Goal: Check status: Check status

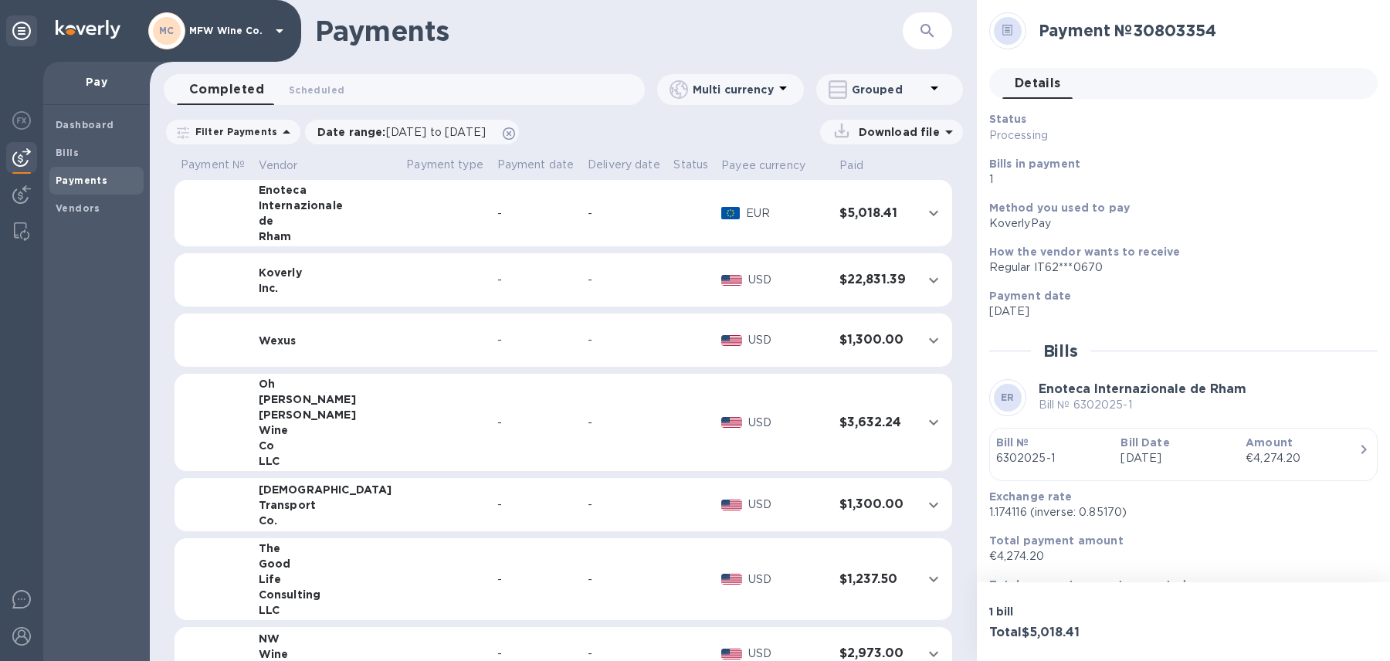
click at [597, 231] on td "-" at bounding box center [624, 213] width 86 height 67
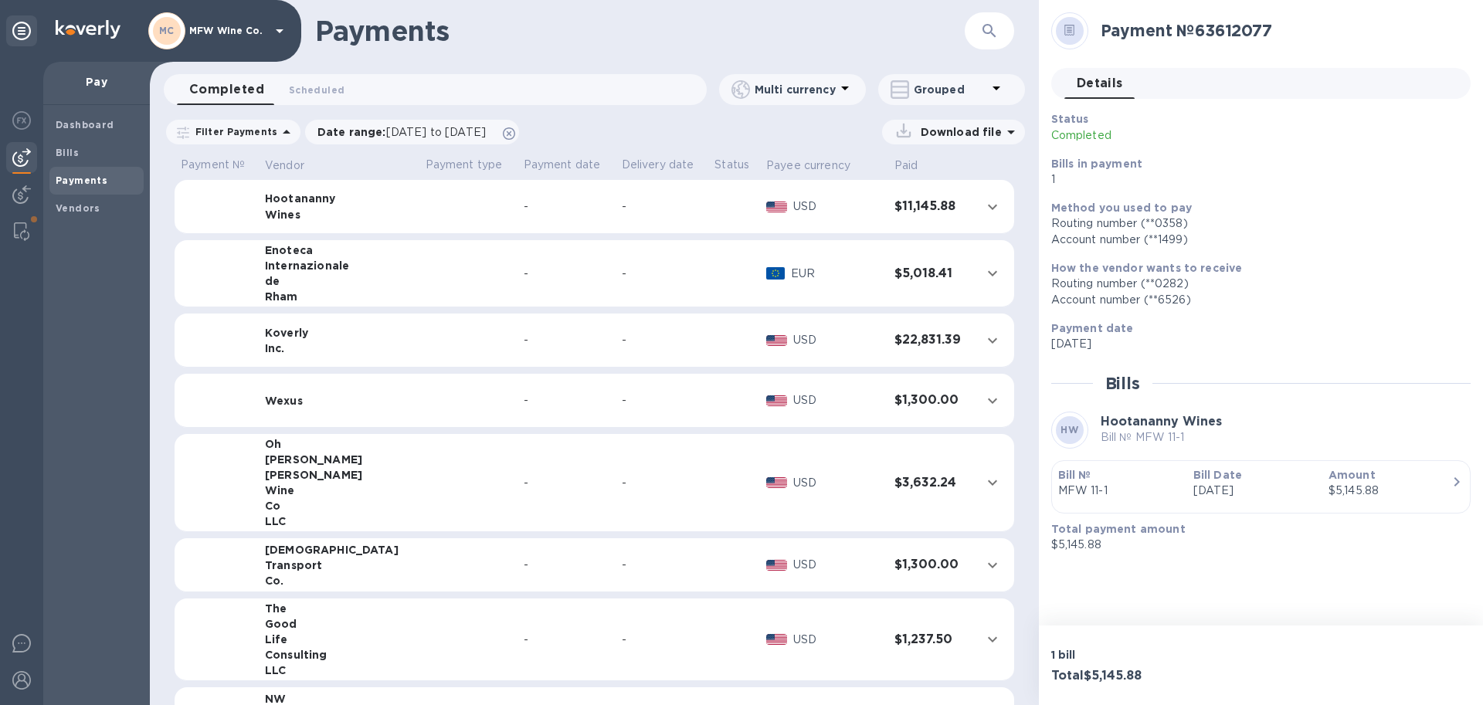
click at [419, 202] on td at bounding box center [468, 207] width 98 height 54
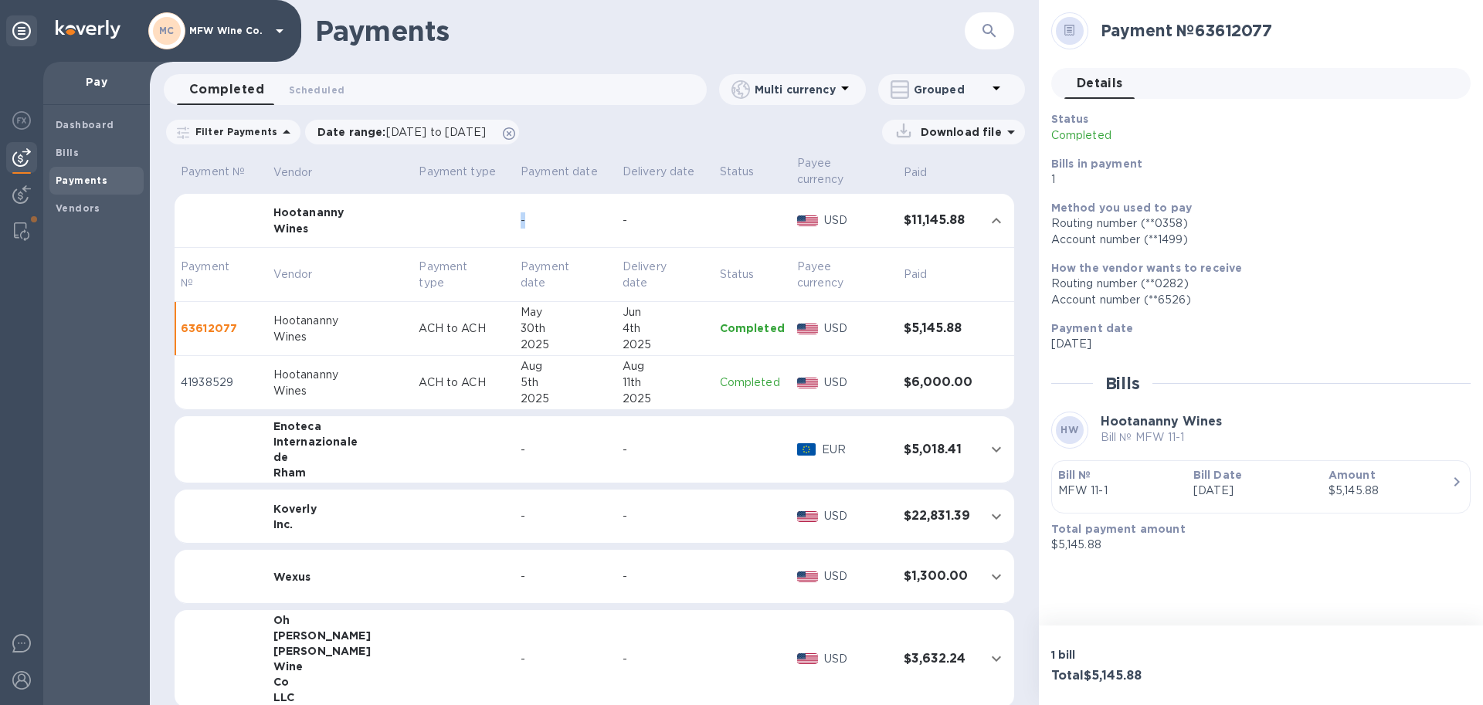
click at [412, 202] on td at bounding box center [463, 221] width 102 height 54
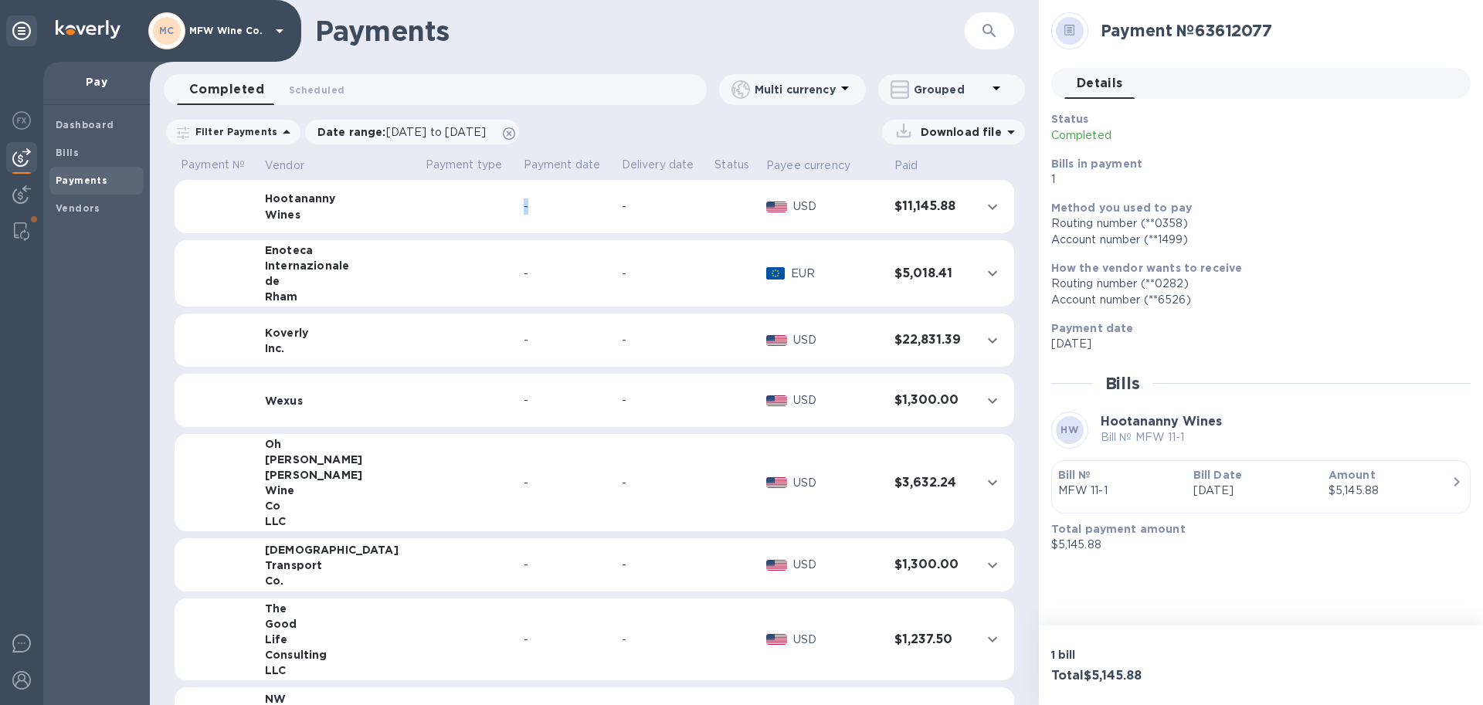
click at [419, 202] on td at bounding box center [468, 207] width 98 height 54
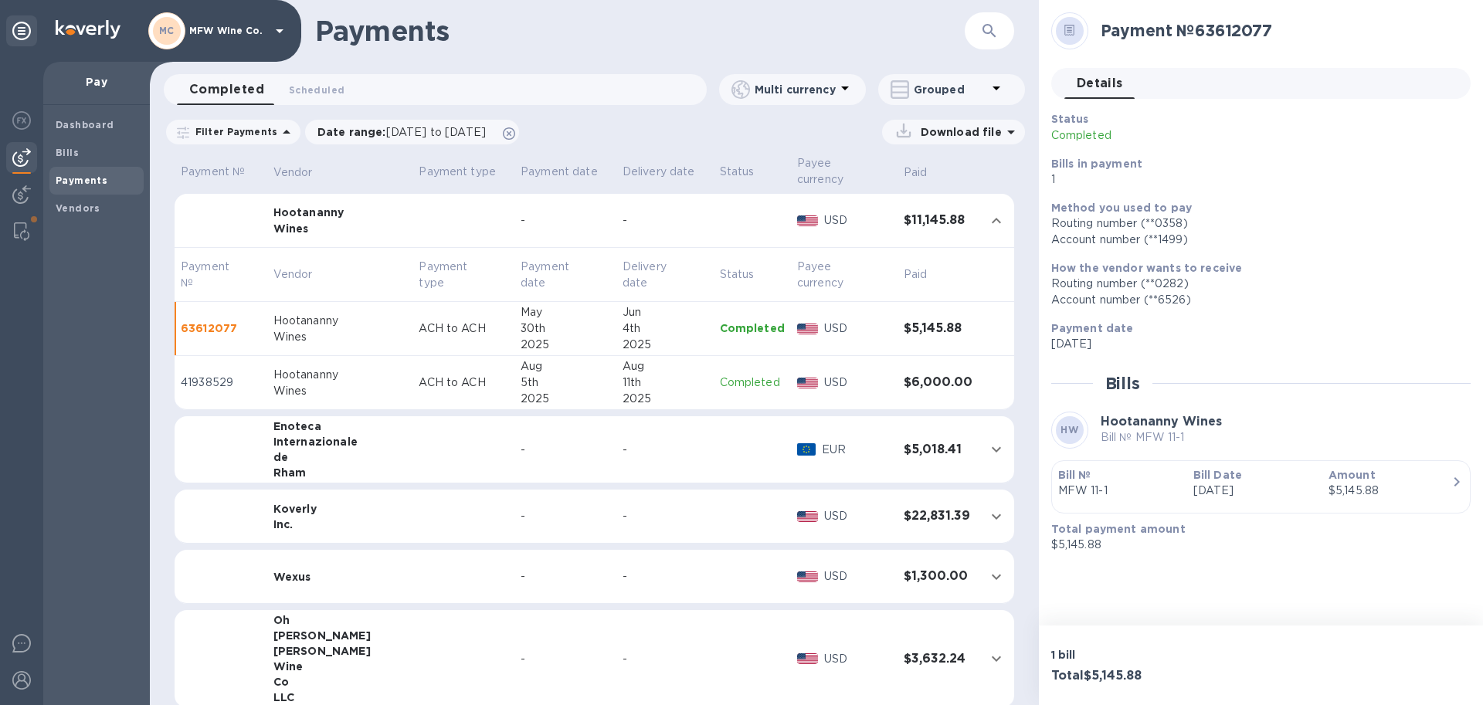
click at [349, 383] on div "Wines" at bounding box center [340, 391] width 134 height 16
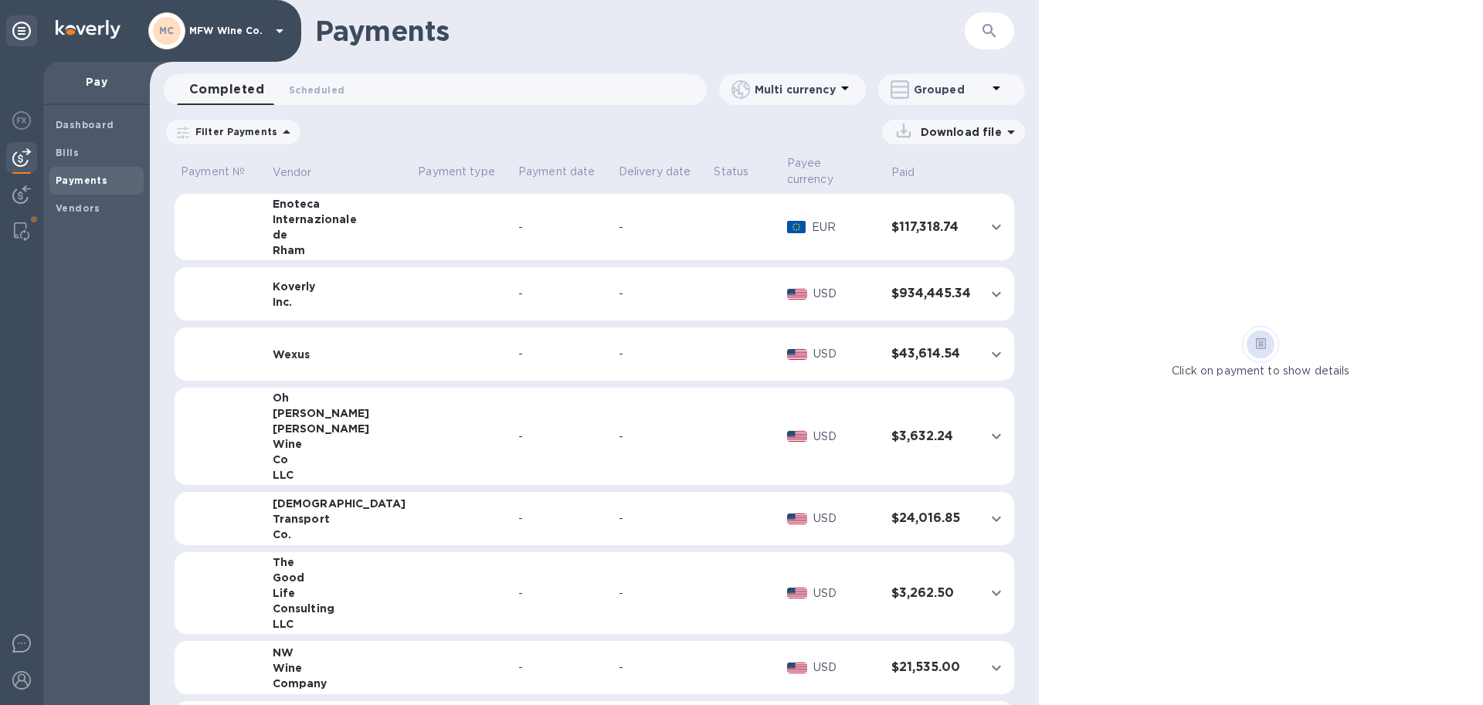
scroll to position [1929, 0]
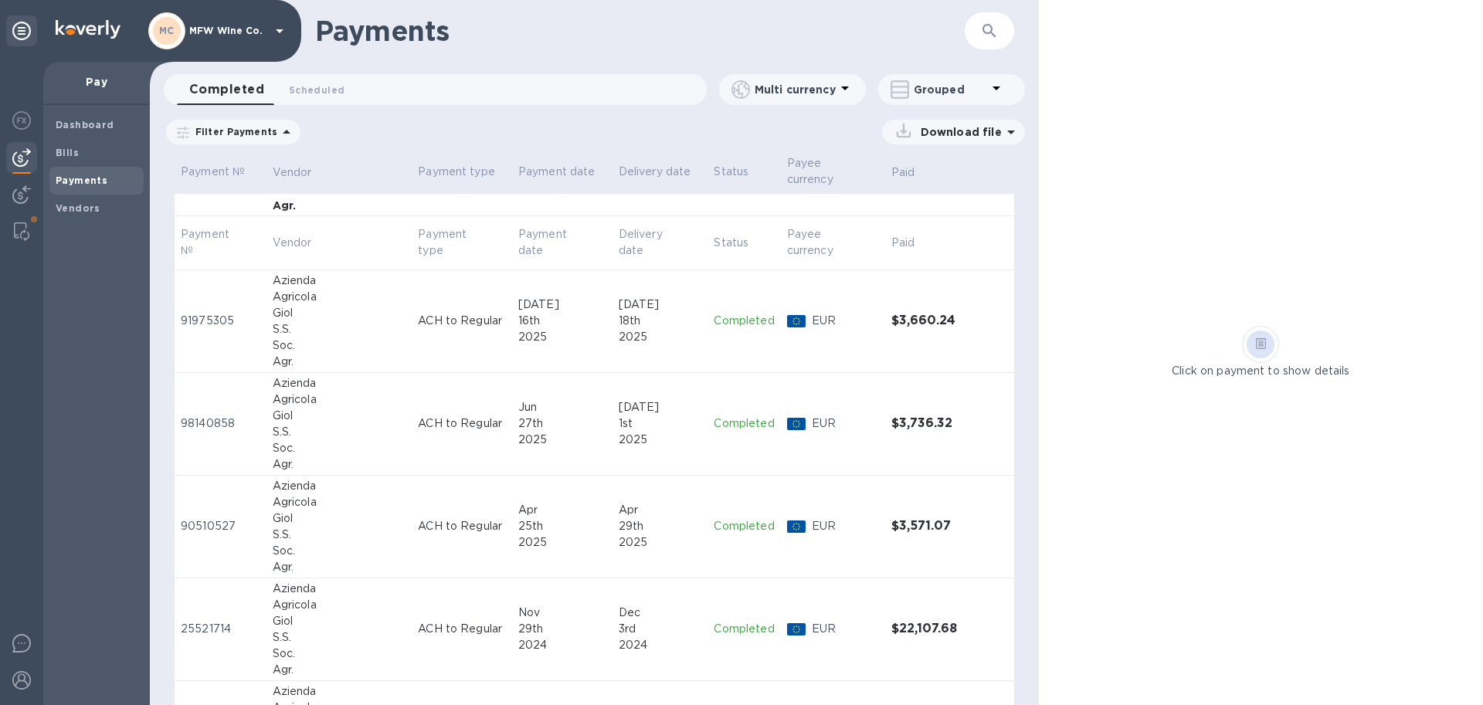
click at [113, 181] on span "Payments" at bounding box center [97, 180] width 82 height 15
click at [1006, 84] on div "Grouped" at bounding box center [951, 89] width 147 height 31
click at [72, 160] on div at bounding box center [741, 352] width 1483 height 705
click at [79, 181] on b "Payments" at bounding box center [82, 181] width 52 height 12
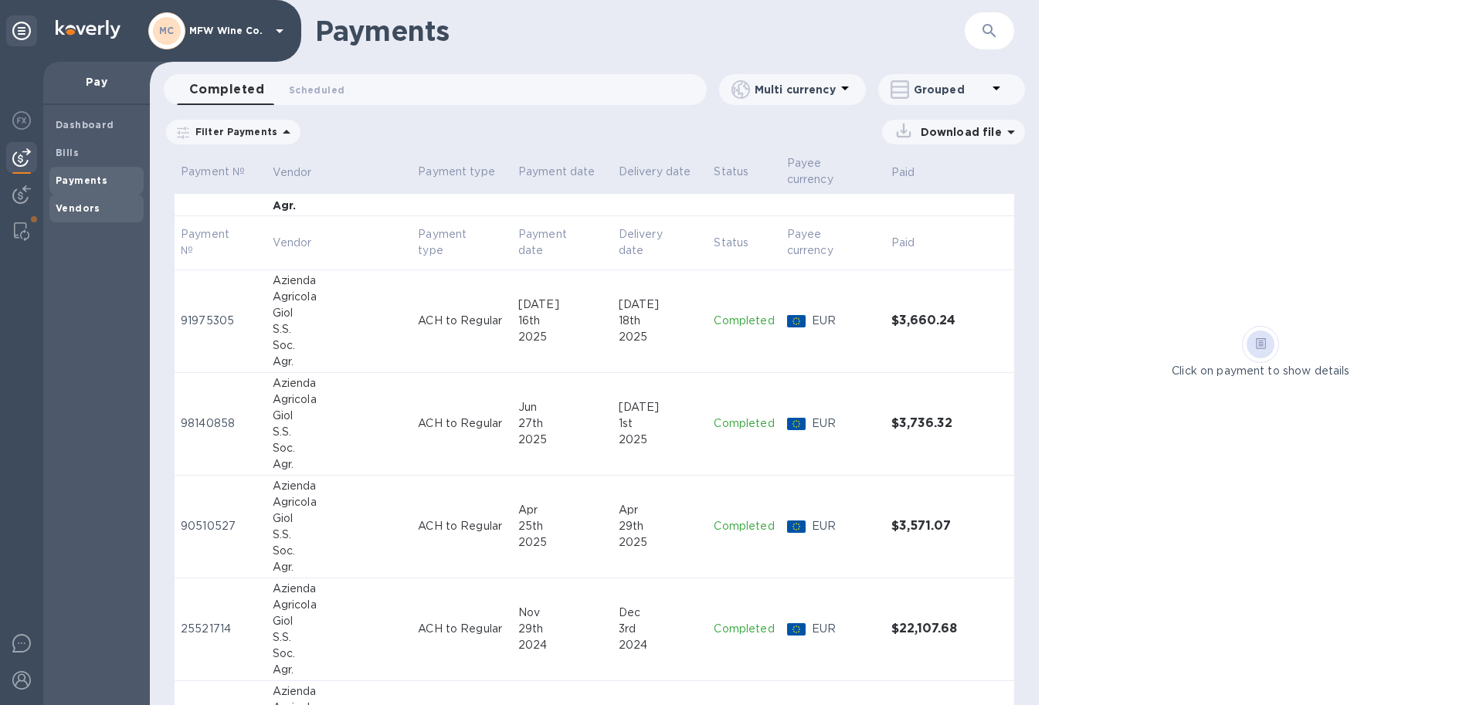
click at [106, 212] on span "Vendors" at bounding box center [97, 208] width 82 height 15
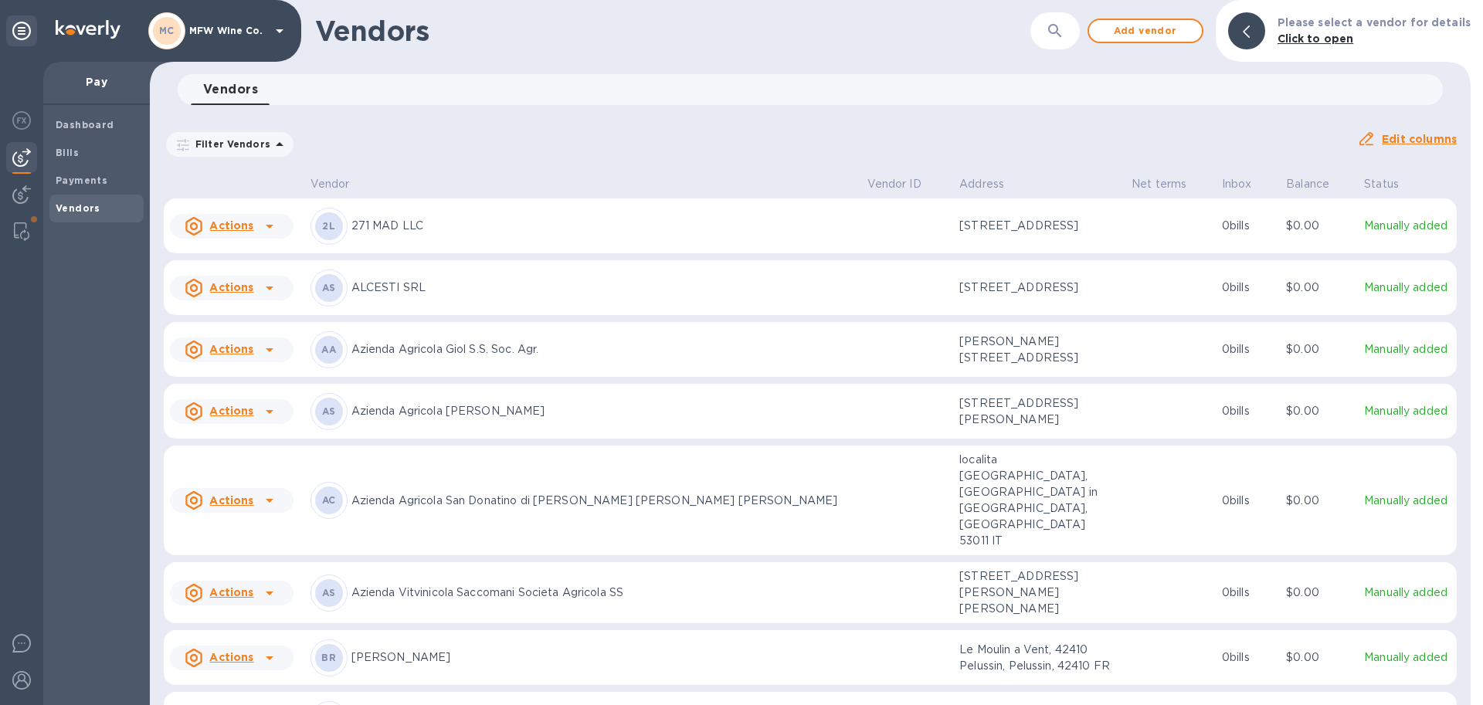
click at [1072, 37] on button "button" at bounding box center [1054, 30] width 37 height 37
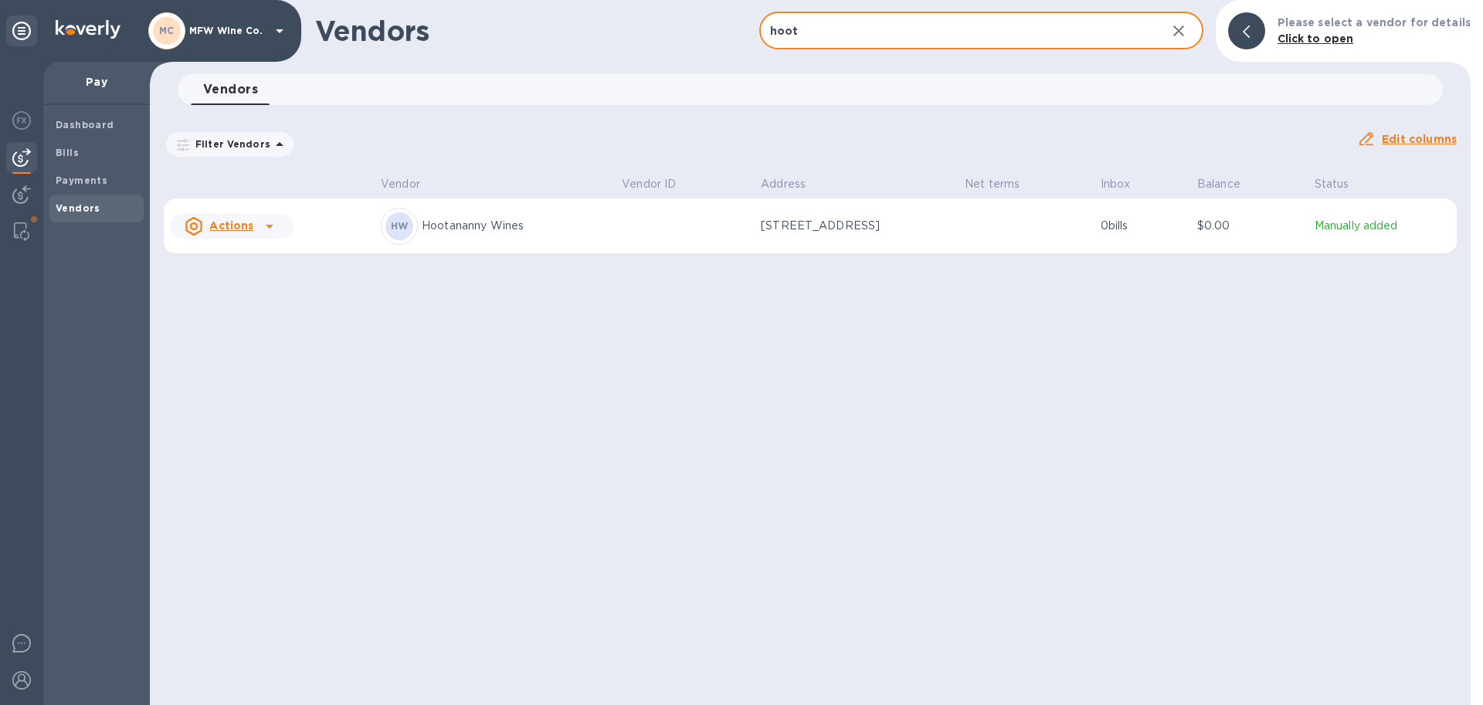
type input "hoot"
click at [456, 222] on p "Hootananny Wines" at bounding box center [516, 226] width 188 height 16
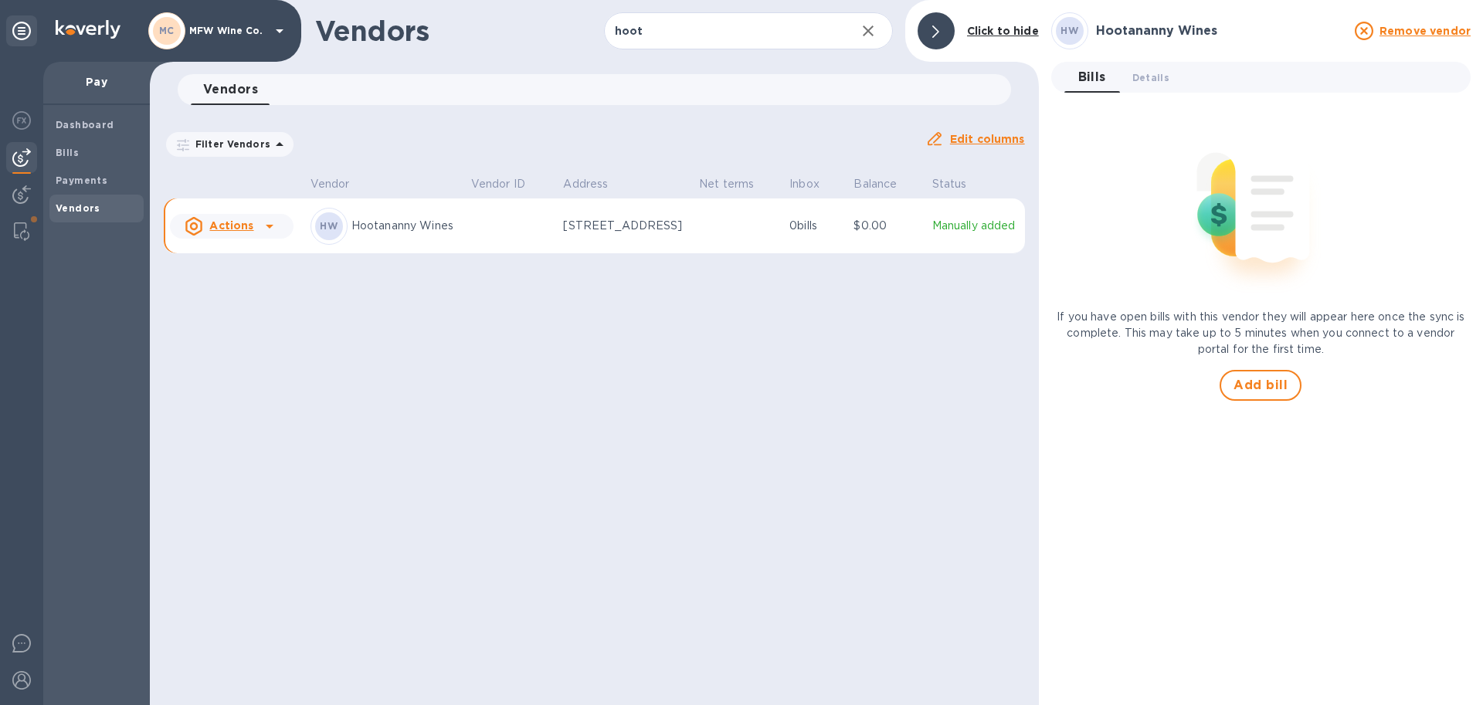
click at [260, 236] on icon at bounding box center [269, 226] width 19 height 19
click at [455, 343] on div at bounding box center [741, 352] width 1483 height 705
click at [878, 35] on button "button" at bounding box center [867, 30] width 37 height 37
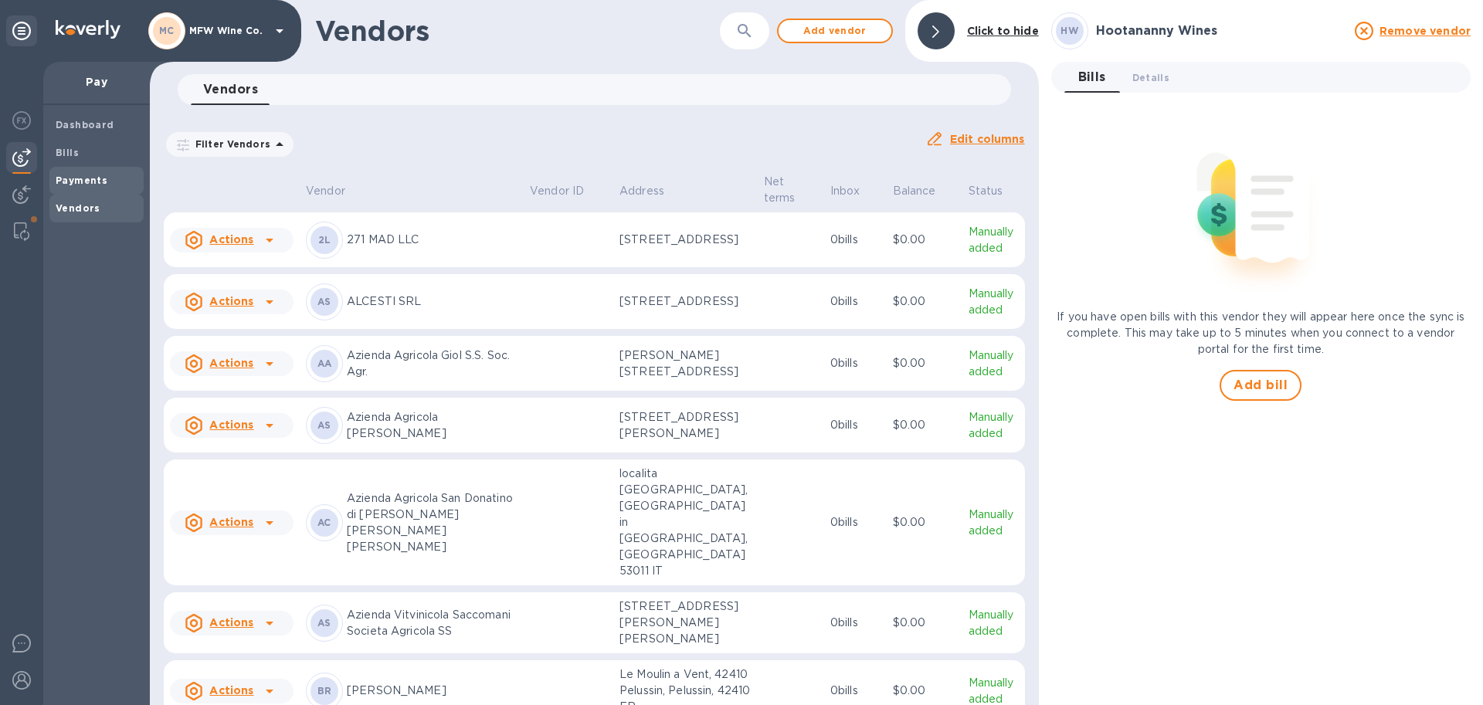
click at [105, 175] on span "Payments" at bounding box center [97, 180] width 82 height 15
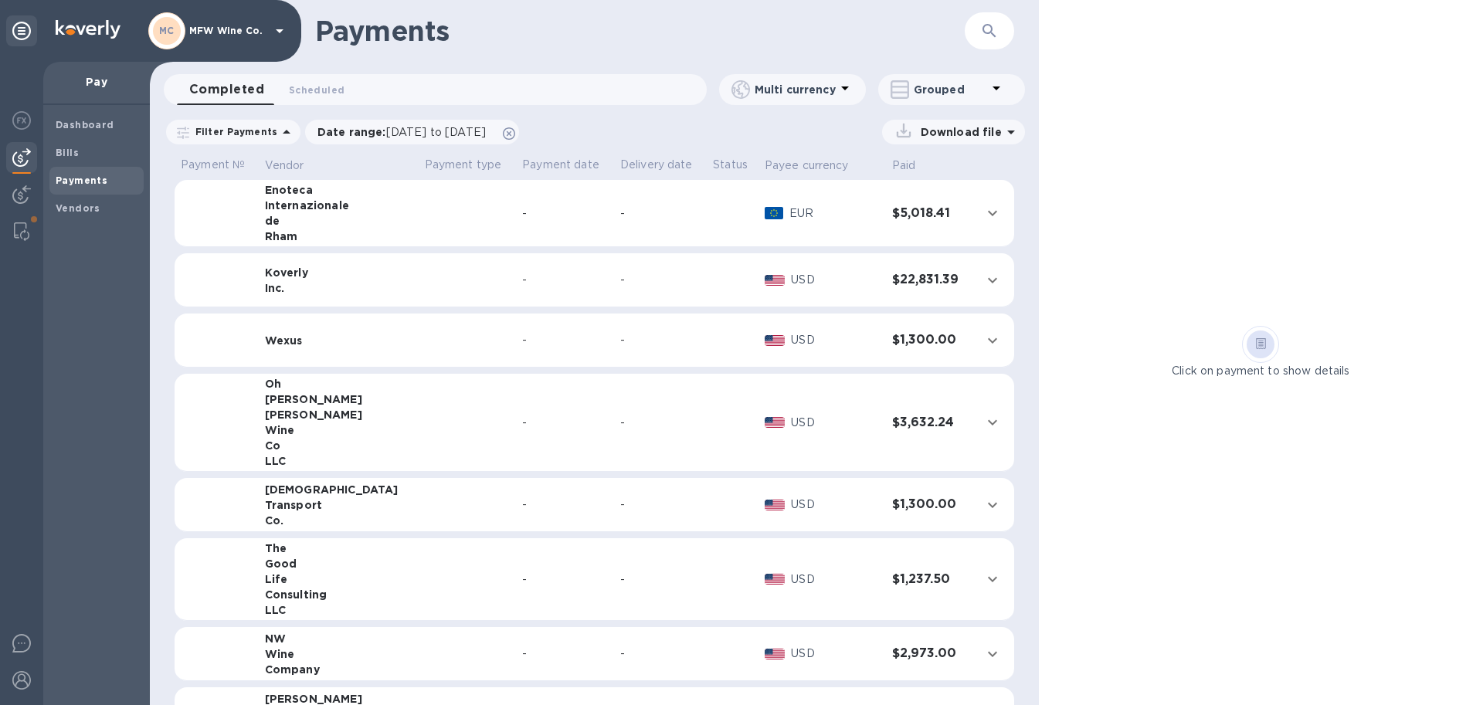
click at [990, 38] on icon "button" at bounding box center [989, 31] width 19 height 19
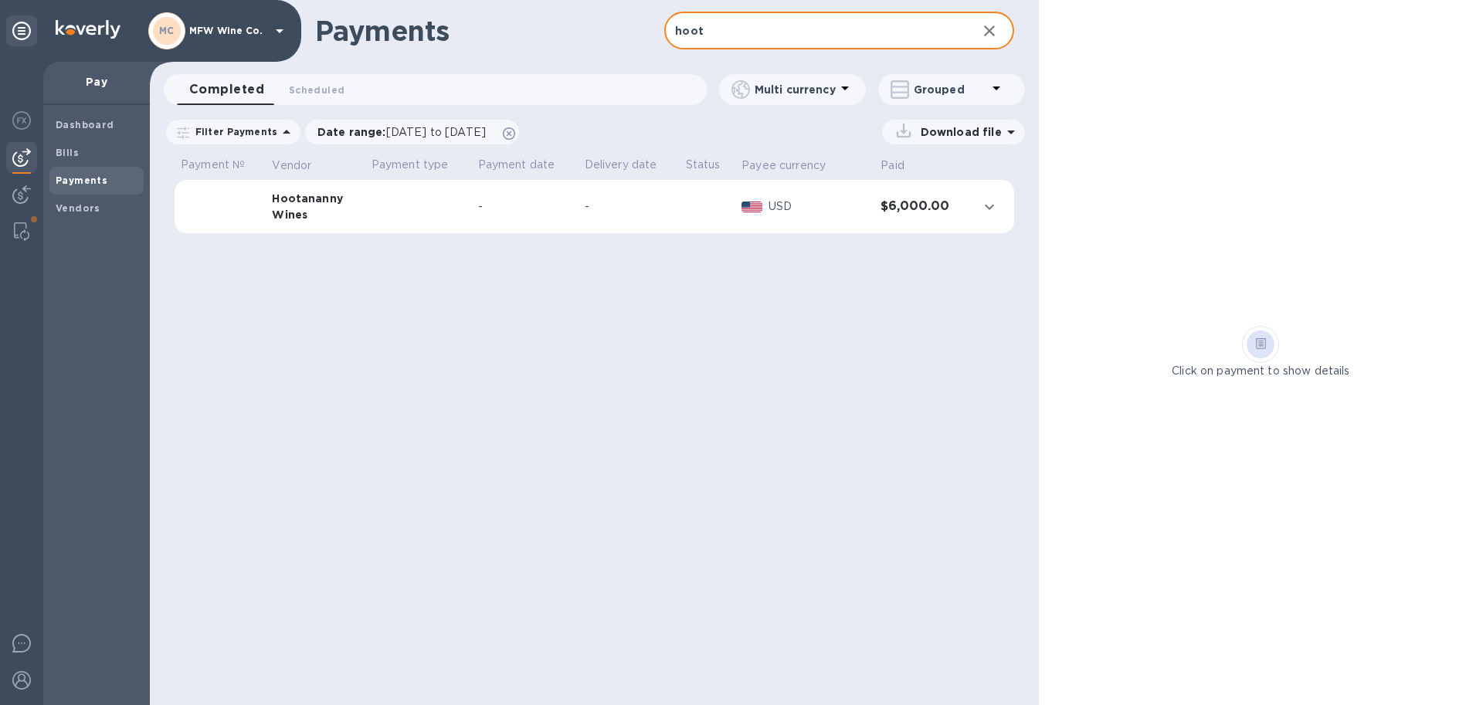
type input "hoot"
click at [320, 192] on div "Hootananny" at bounding box center [315, 198] width 86 height 15
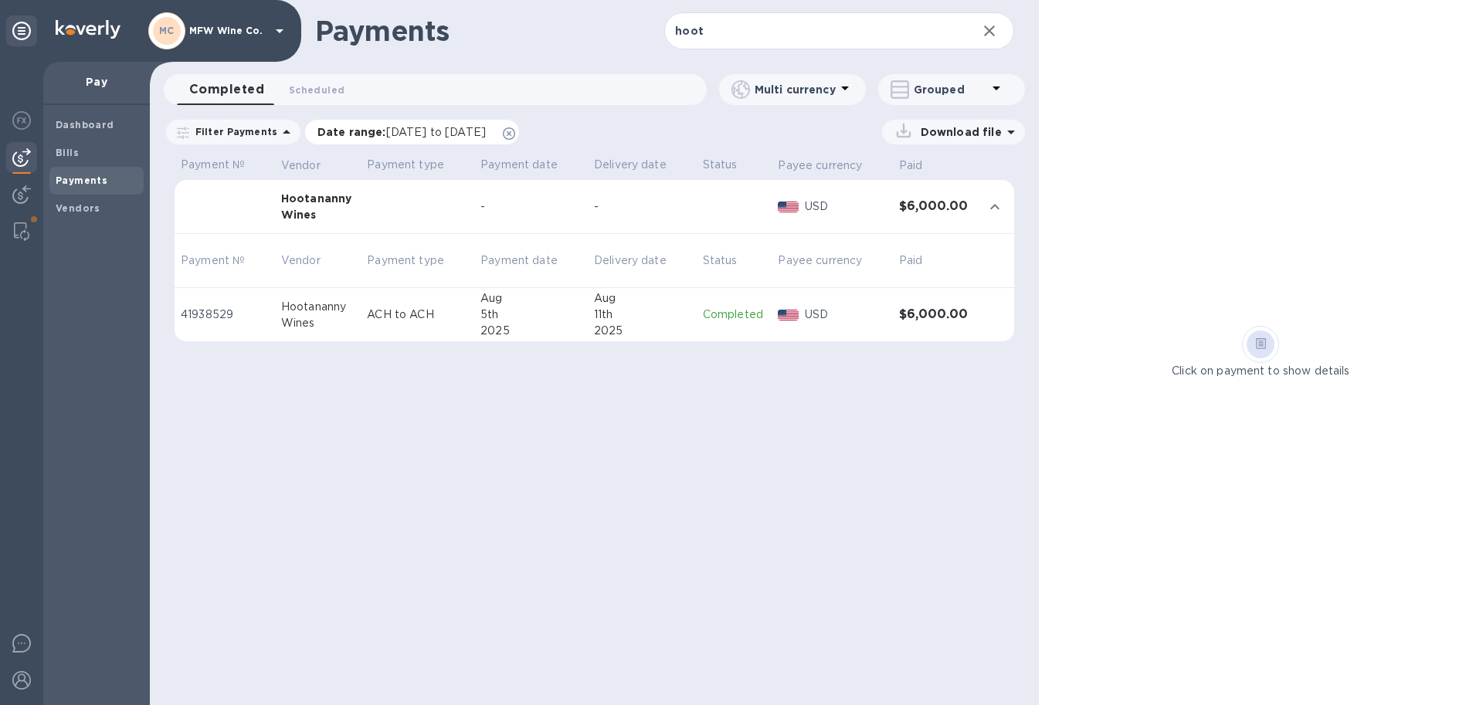
click at [515, 134] on icon at bounding box center [509, 133] width 12 height 12
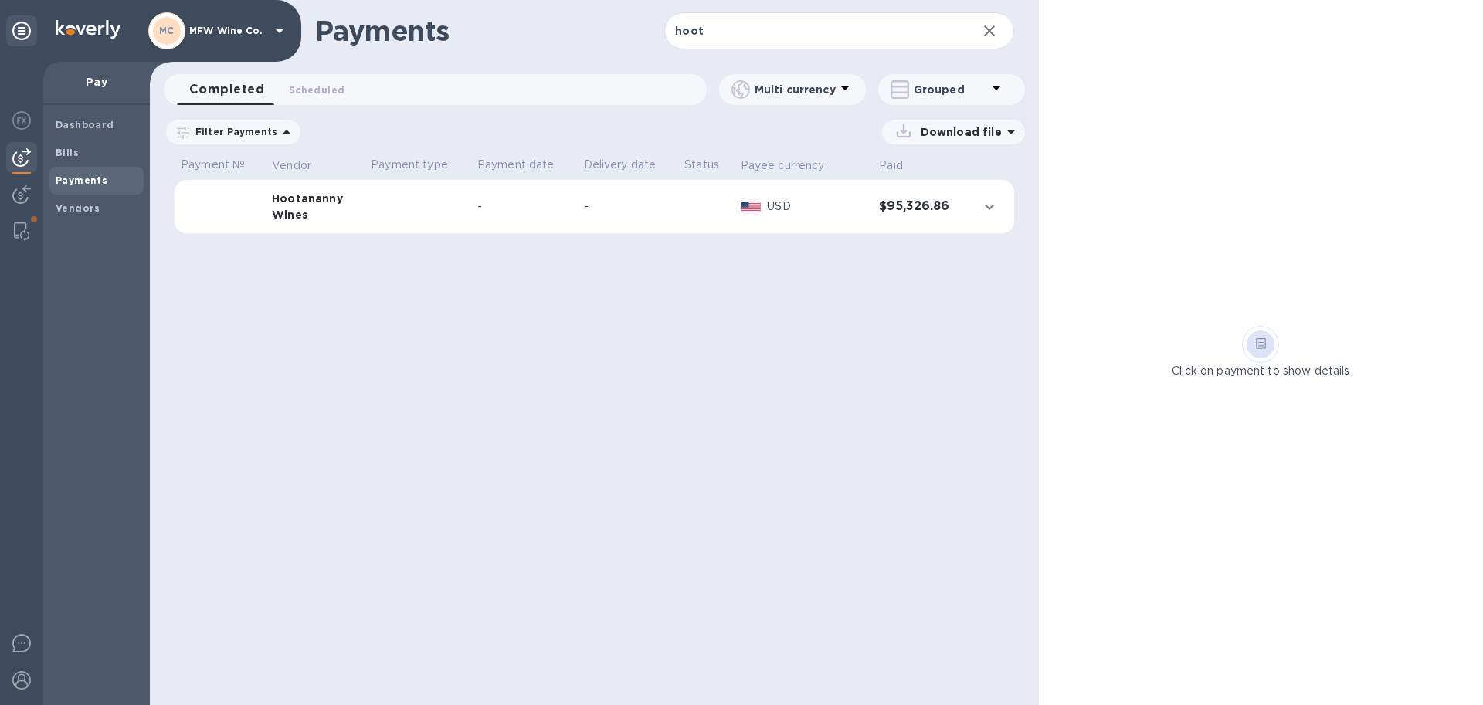
click at [290, 207] on div "Wines" at bounding box center [315, 214] width 86 height 15
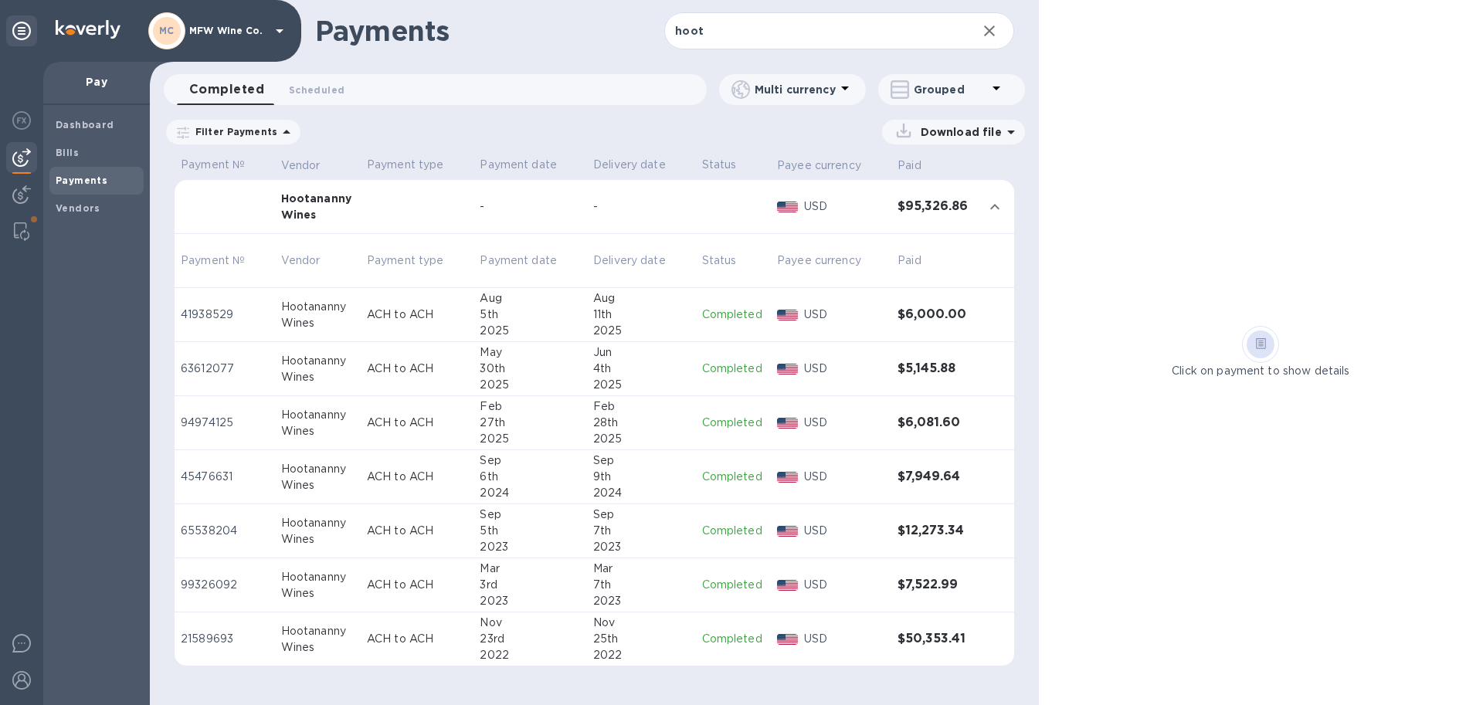
click at [342, 330] on td "Hootananny Wines" at bounding box center [318, 315] width 86 height 54
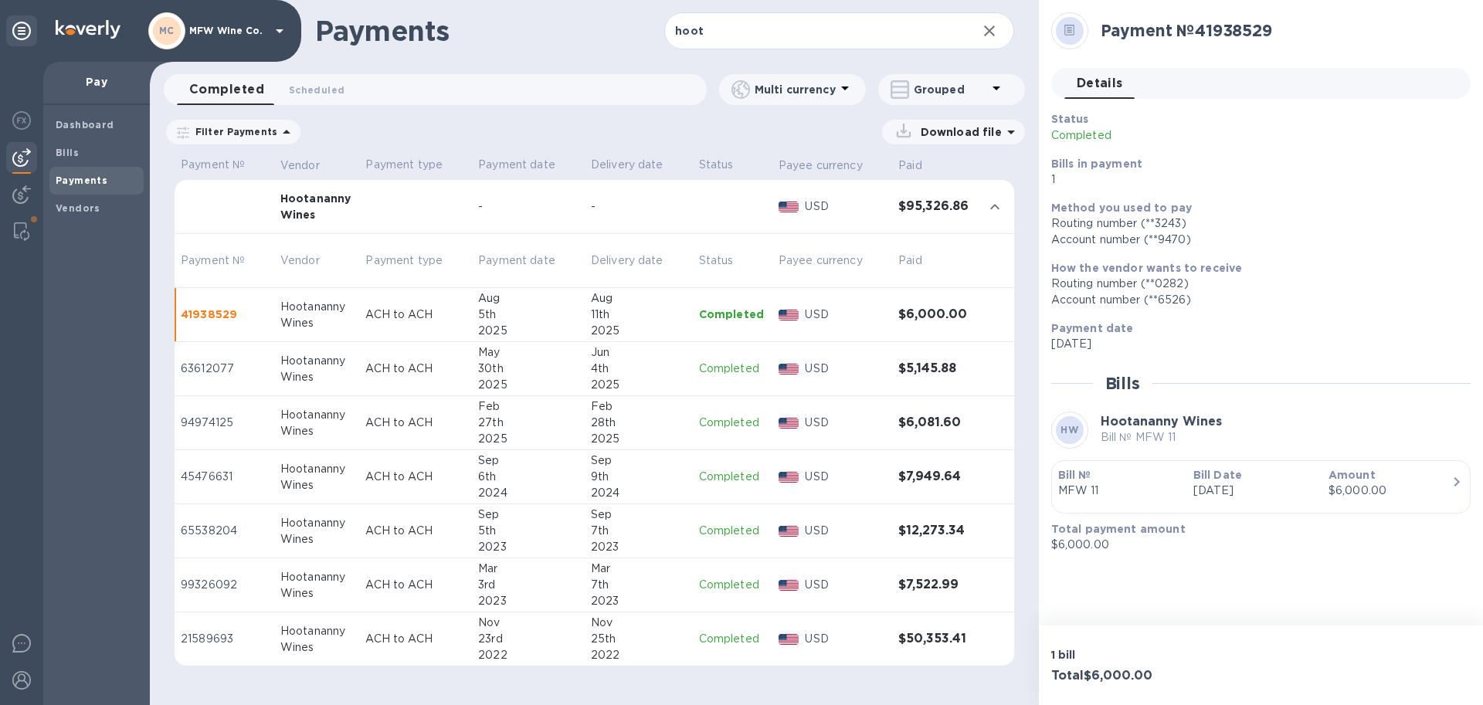
click at [348, 368] on div "Hootananny" at bounding box center [316, 361] width 73 height 16
click at [750, 364] on p "Completed" at bounding box center [732, 368] width 67 height 15
